Goal: Transaction & Acquisition: Purchase product/service

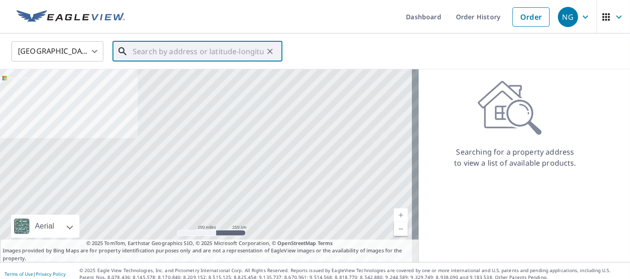
click at [245, 48] on input "text" at bounding box center [198, 52] width 131 height 26
paste input "[STREET_ADDRESS]"
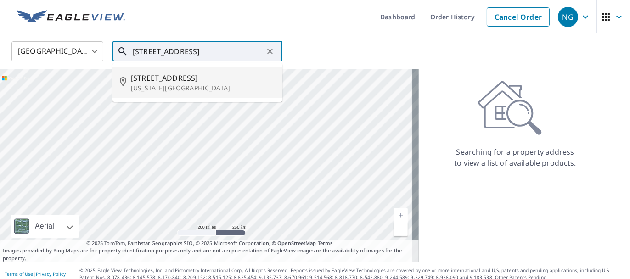
click at [212, 78] on span "[STREET_ADDRESS]" at bounding box center [203, 78] width 144 height 11
type input "[STREET_ADDRESS][US_STATE]"
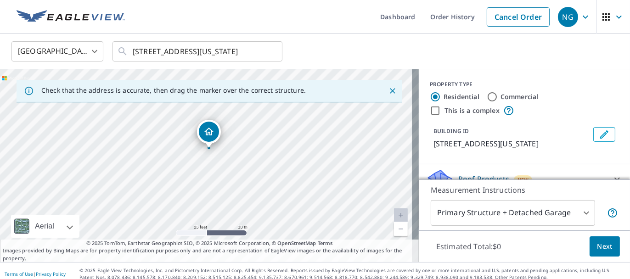
drag, startPoint x: 242, startPoint y: 170, endPoint x: 245, endPoint y: 138, distance: 32.3
click at [245, 138] on div "[STREET_ADDRESS][US_STATE]" at bounding box center [209, 165] width 419 height 193
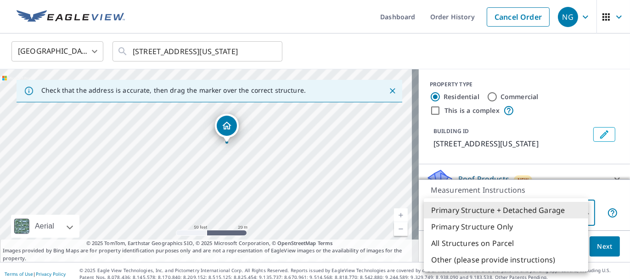
click at [471, 220] on body "NG NG Dashboard Order History Cancel Order NG [GEOGRAPHIC_DATA] [GEOGRAPHIC_DAT…" at bounding box center [315, 139] width 630 height 279
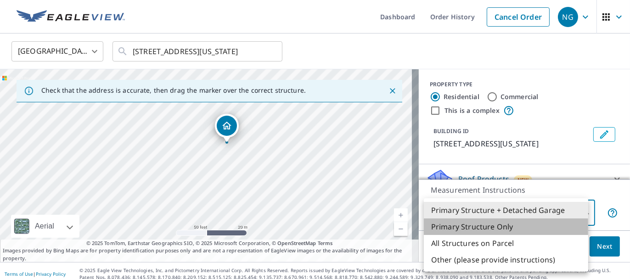
click at [472, 226] on li "Primary Structure Only" at bounding box center [506, 227] width 164 height 17
type input "2"
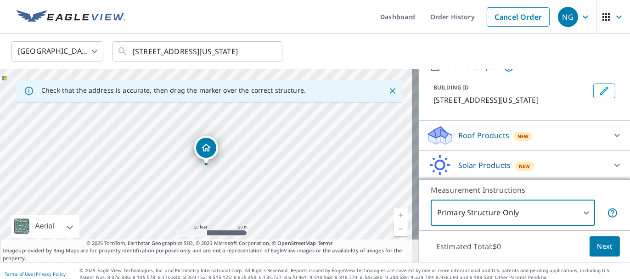
click at [478, 138] on p "Roof Products" at bounding box center [483, 135] width 51 height 11
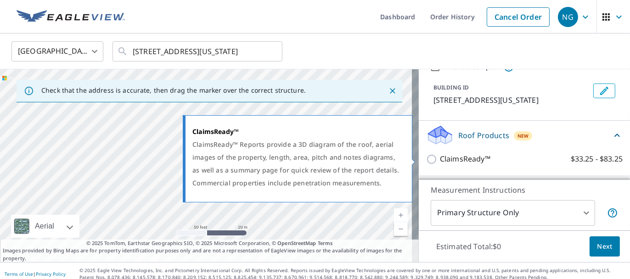
click at [453, 154] on p "ClaimsReady™" at bounding box center [465, 158] width 51 height 11
click at [440, 154] on input "ClaimsReady™ $33.25 - $83.25" at bounding box center [433, 159] width 14 height 11
checkbox input "true"
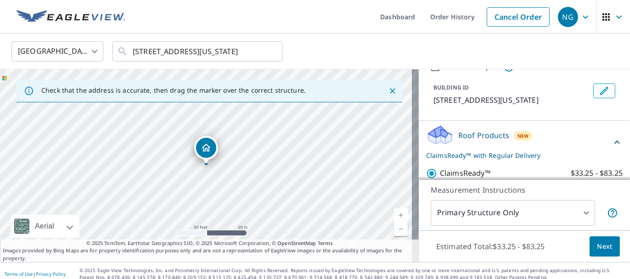
click at [594, 238] on button "Next" at bounding box center [605, 247] width 30 height 21
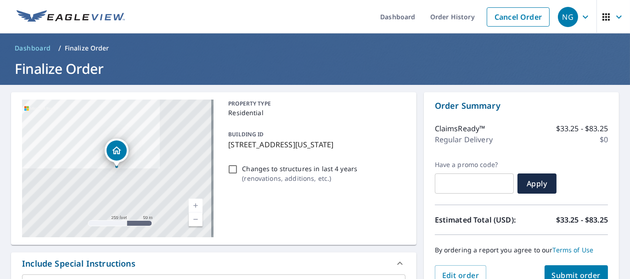
scroll to position [138, 0]
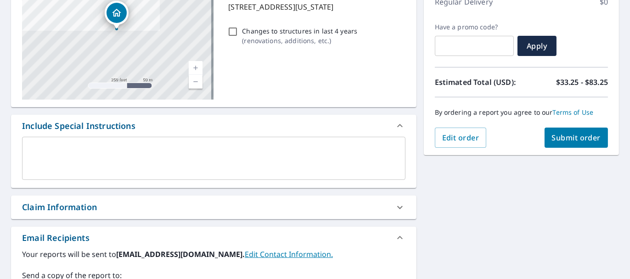
click at [584, 143] on button "Submit order" at bounding box center [577, 138] width 64 height 20
